Goal: Task Accomplishment & Management: Use online tool/utility

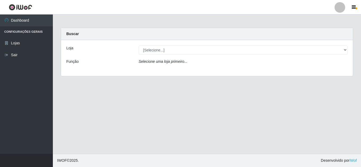
click at [343, 45] on div "Loja [Selecione...] Rede Compras Supermercados - LOJA 5 Função Selecione uma lo…" at bounding box center [206, 58] width 291 height 36
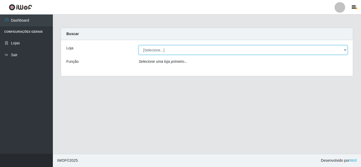
click at [343, 47] on select "[Selecione...] Rede Compras Supermercados - LOJA 5" at bounding box center [243, 49] width 209 height 9
click at [345, 50] on select "[Selecione...] Rede Compras Supermercados - LOJA 5" at bounding box center [243, 49] width 209 height 9
select select "397"
click at [139, 45] on select "[Selecione...] Rede Compras Supermercados - LOJA 5" at bounding box center [243, 49] width 209 height 9
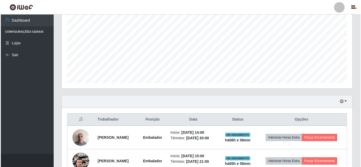
scroll to position [160, 0]
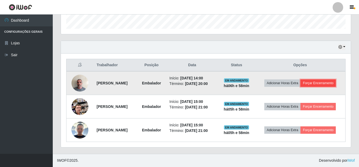
click at [319, 85] on button "Forçar Encerramento" at bounding box center [318, 82] width 35 height 7
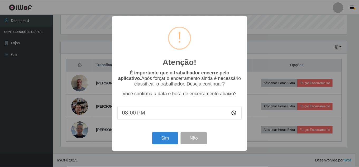
scroll to position [110, 287]
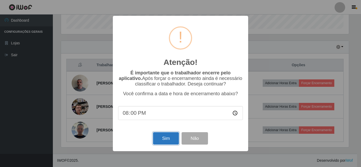
click at [168, 138] on button "Sim" at bounding box center [166, 138] width 26 height 12
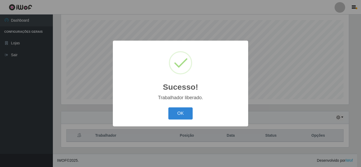
drag, startPoint x: 177, startPoint y: 111, endPoint x: 291, endPoint y: 88, distance: 115.5
click at [180, 111] on button "OK" at bounding box center [180, 113] width 25 height 12
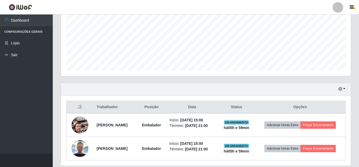
scroll to position [136, 0]
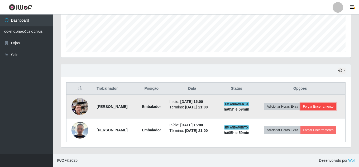
click at [320, 103] on button "Forçar Encerramento" at bounding box center [318, 106] width 35 height 7
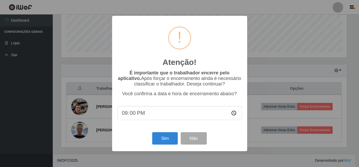
scroll to position [110, 287]
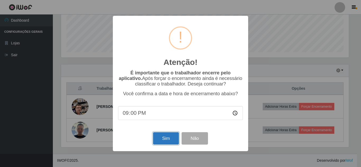
drag, startPoint x: 162, startPoint y: 139, endPoint x: 164, endPoint y: 135, distance: 4.4
click at [163, 138] on button "Sim" at bounding box center [166, 138] width 26 height 12
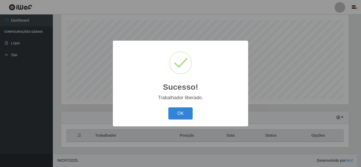
drag, startPoint x: 186, startPoint y: 115, endPoint x: 210, endPoint y: 112, distance: 24.7
click at [186, 115] on button "OK" at bounding box center [180, 113] width 25 height 12
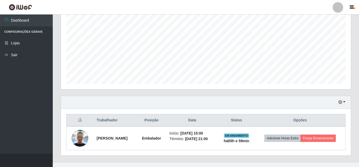
scroll to position [113, 0]
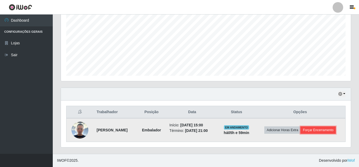
click at [312, 129] on button "Forçar Encerramento" at bounding box center [318, 129] width 35 height 7
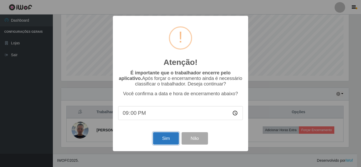
click at [163, 135] on button "Sim" at bounding box center [166, 138] width 26 height 12
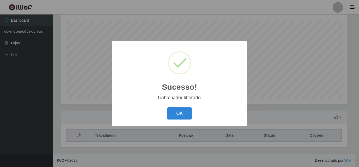
scroll to position [0, 0]
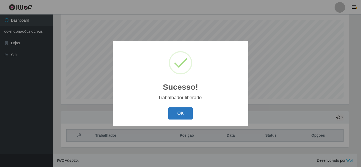
click at [188, 111] on button "OK" at bounding box center [180, 113] width 25 height 12
